Goal: Task Accomplishment & Management: Complete application form

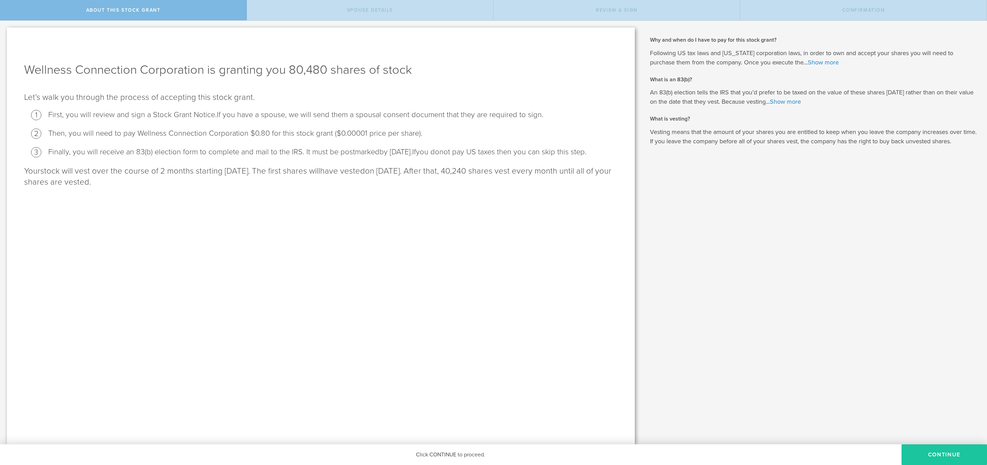
click at [938, 458] on button "CONTINUE" at bounding box center [945, 455] width 86 height 21
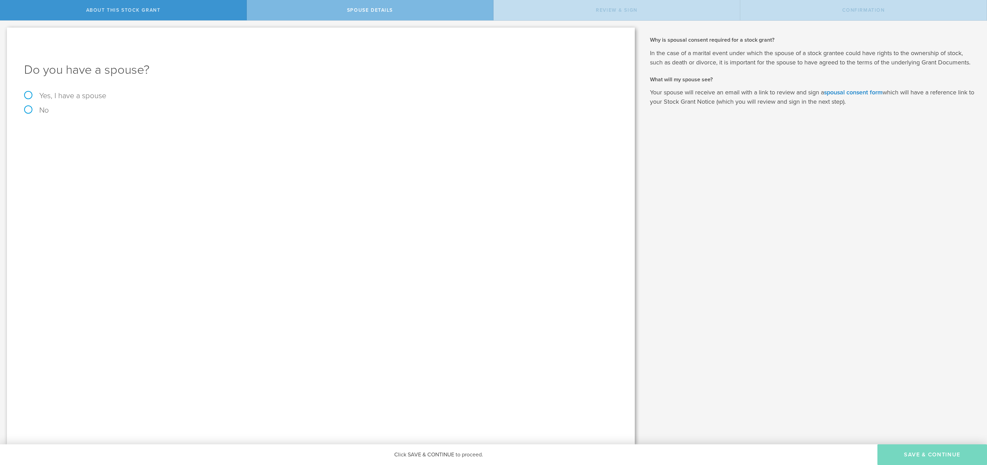
click at [26, 95] on label "Yes, I have a spouse" at bounding box center [321, 96] width 594 height 8
click at [4, 32] on input "Yes, I have a spouse" at bounding box center [2, 26] width 4 height 11
radio input "true"
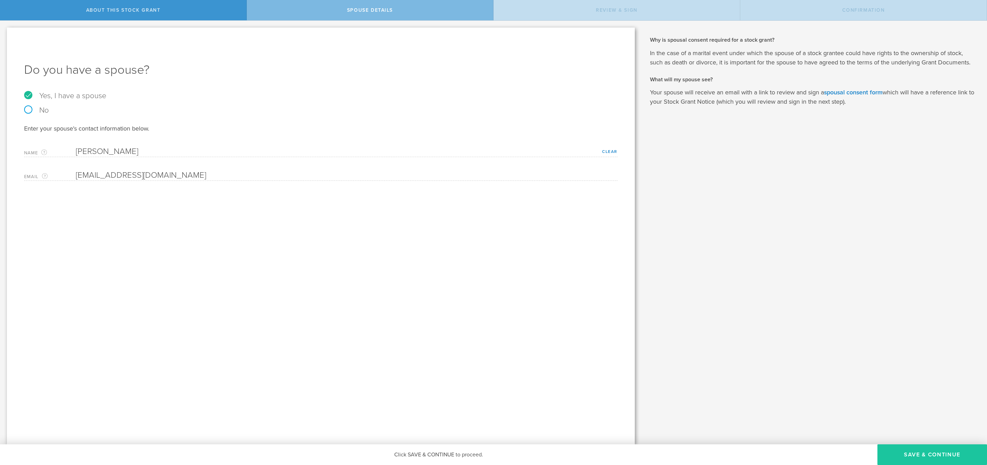
click at [921, 459] on button "Save & Continue" at bounding box center [933, 455] width 110 height 21
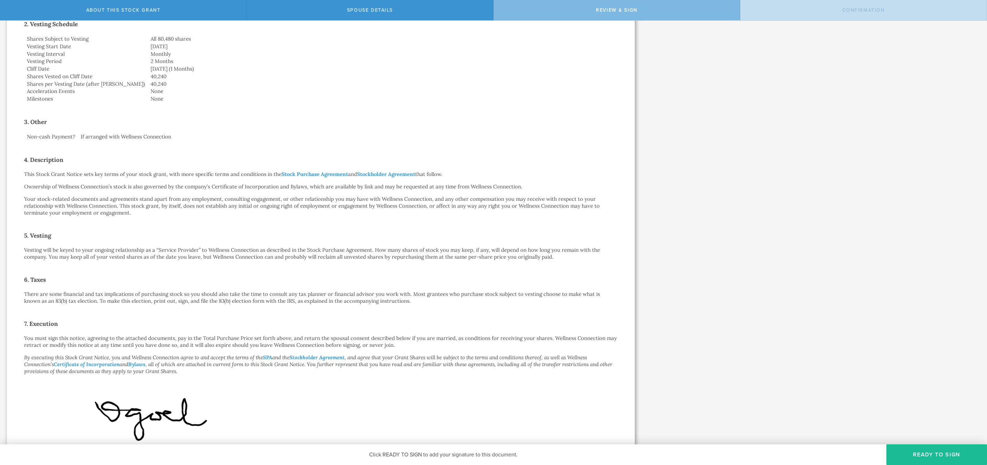
scroll to position [259, 0]
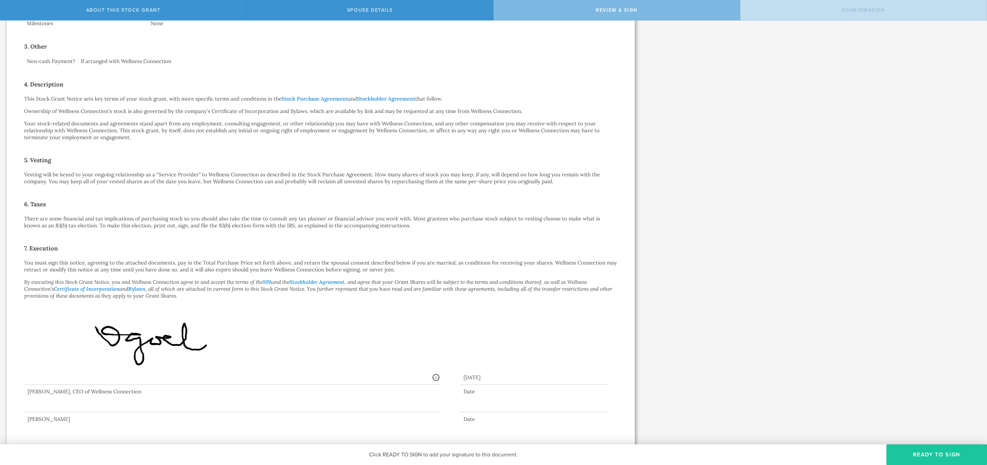
click at [926, 457] on button "Ready to Sign" at bounding box center [937, 455] width 101 height 21
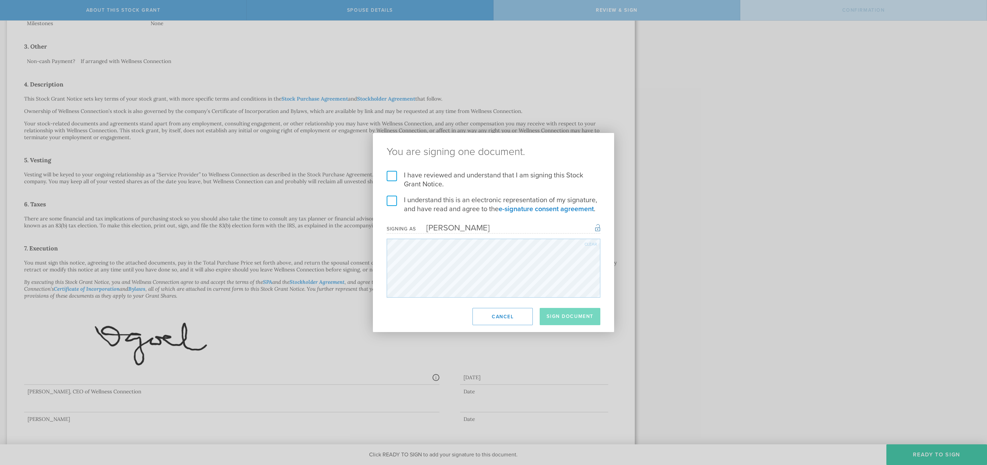
click at [391, 178] on label "I have reviewed and understand that I am signing this Stock Grant Notice." at bounding box center [494, 180] width 214 height 18
click at [0, 0] on input "I have reviewed and understand that I am signing this Stock Grant Notice." at bounding box center [0, 0] width 0 height 0
click at [393, 199] on label "I understand this is an electronic representation of my signature, and have rea…" at bounding box center [494, 205] width 214 height 18
click at [0, 0] on input "I understand this is an electronic representation of my signature, and have rea…" at bounding box center [0, 0] width 0 height 0
click at [591, 243] on div "Clear" at bounding box center [591, 244] width 12 height 4
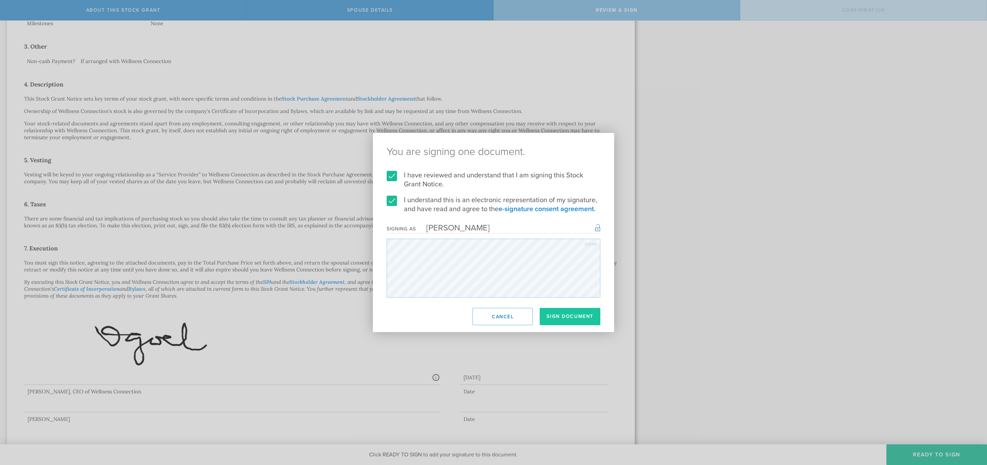
click at [561, 320] on button "Sign Document" at bounding box center [570, 316] width 61 height 17
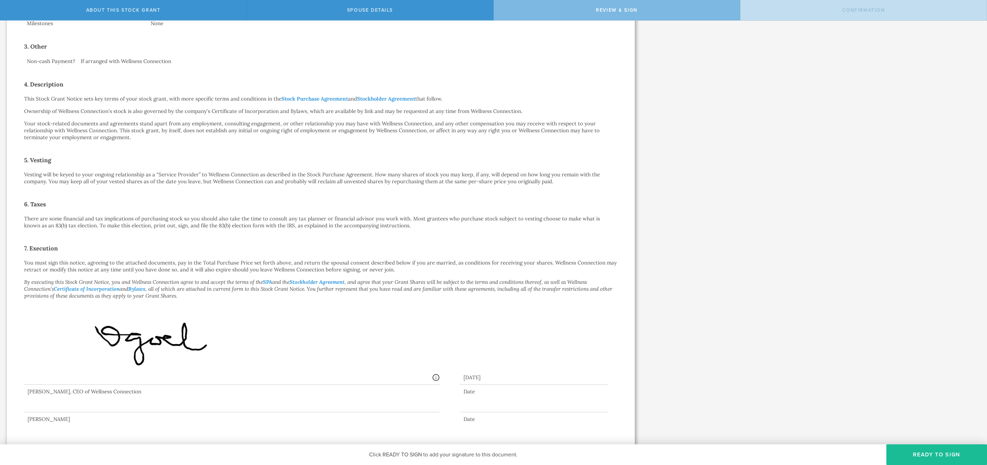
scroll to position [0, 0]
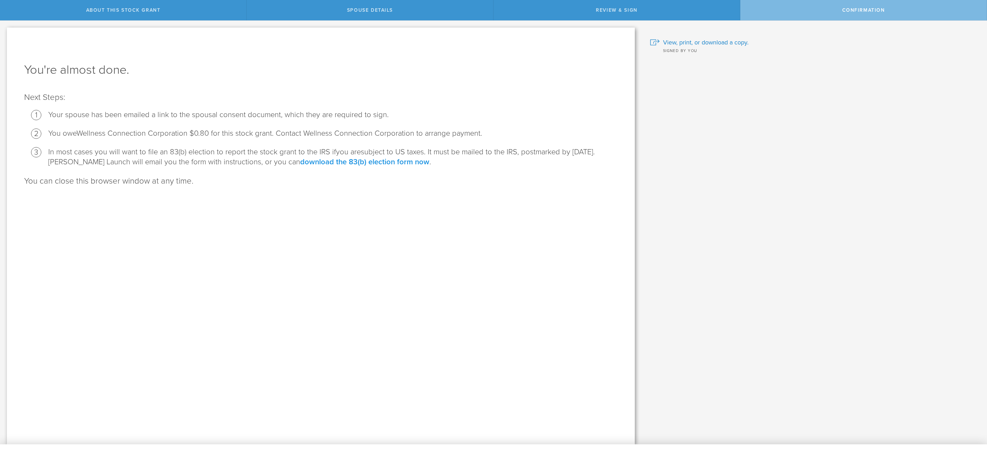
click at [335, 160] on link "download the 83(b) election form now" at bounding box center [364, 162] width 129 height 9
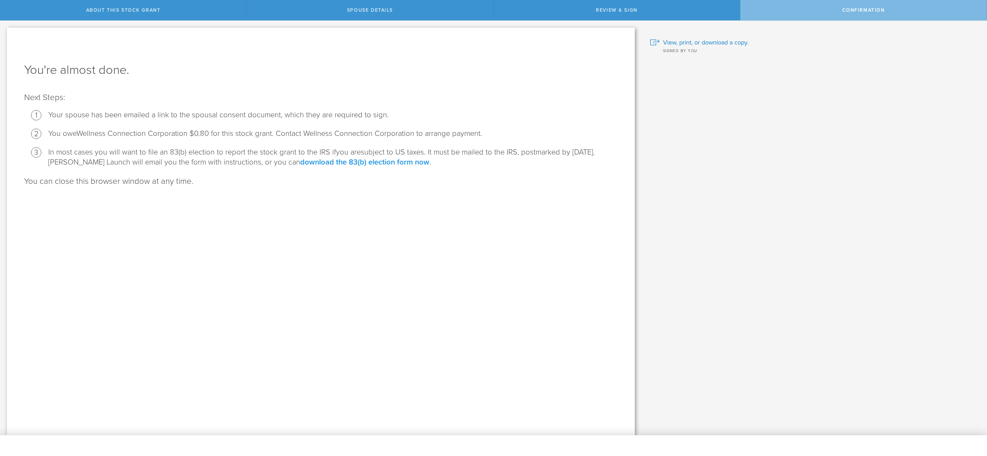
click at [354, 161] on link "download the 83(b) election form now" at bounding box center [364, 162] width 129 height 9
